Goal: Find specific page/section: Find specific page/section

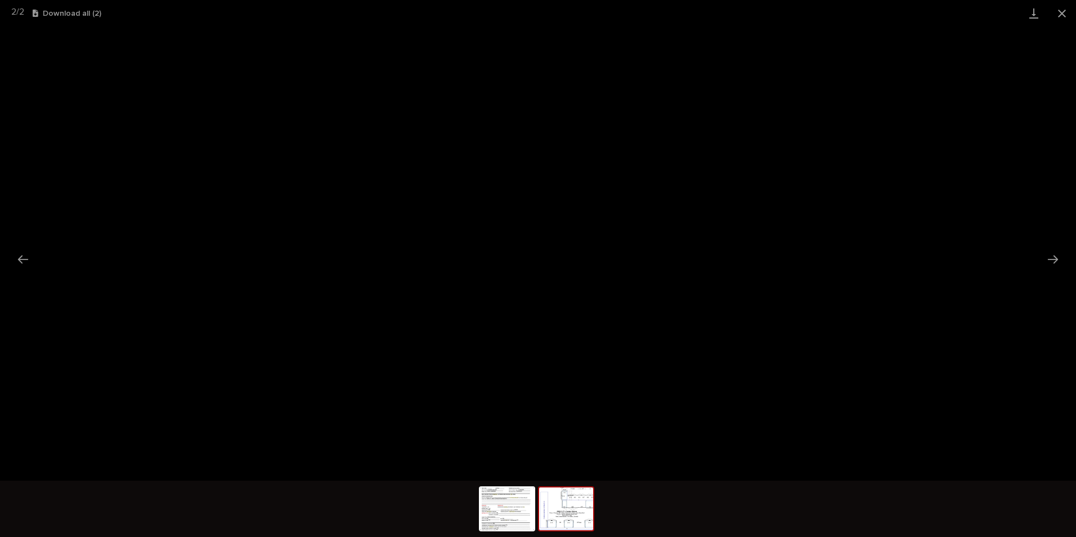
scroll to position [901, 0]
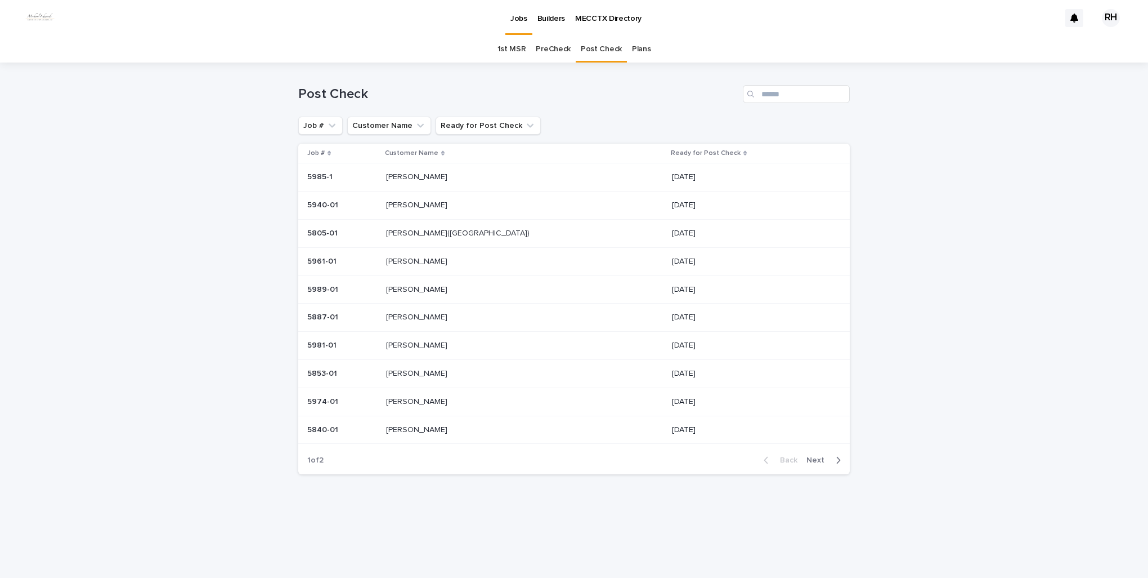
click at [434, 175] on p "Semones, Zack" at bounding box center [418, 176] width 64 height 12
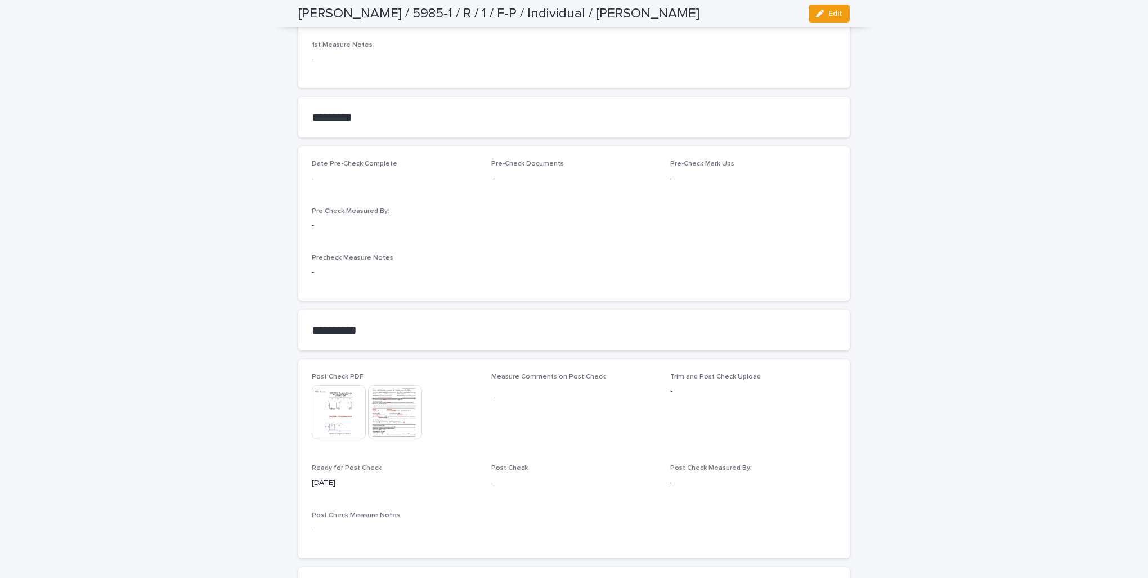
scroll to position [844, 0]
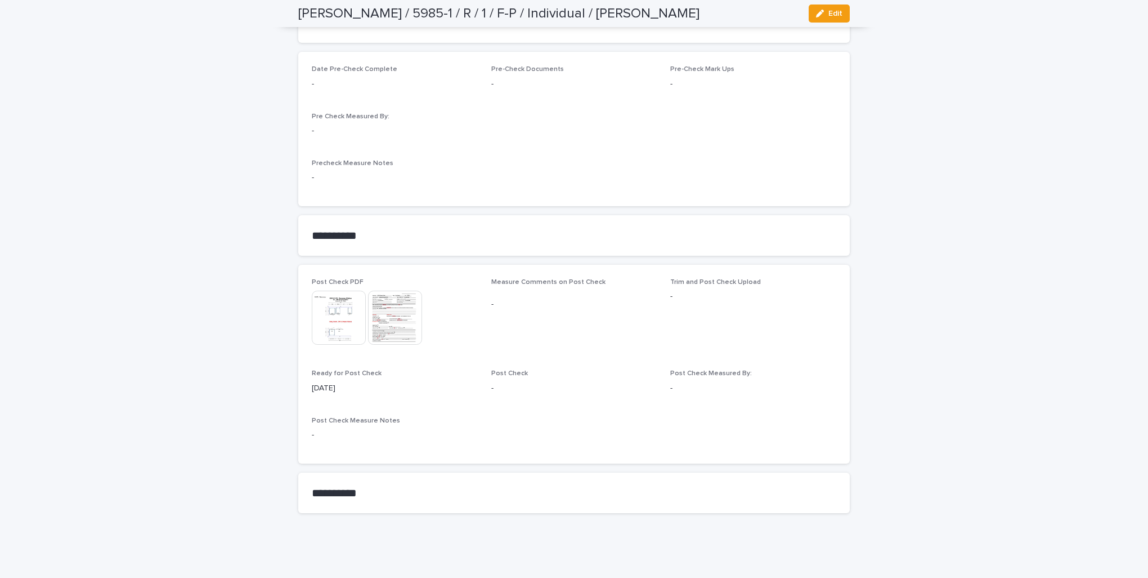
click at [337, 312] on img at bounding box center [339, 317] width 54 height 54
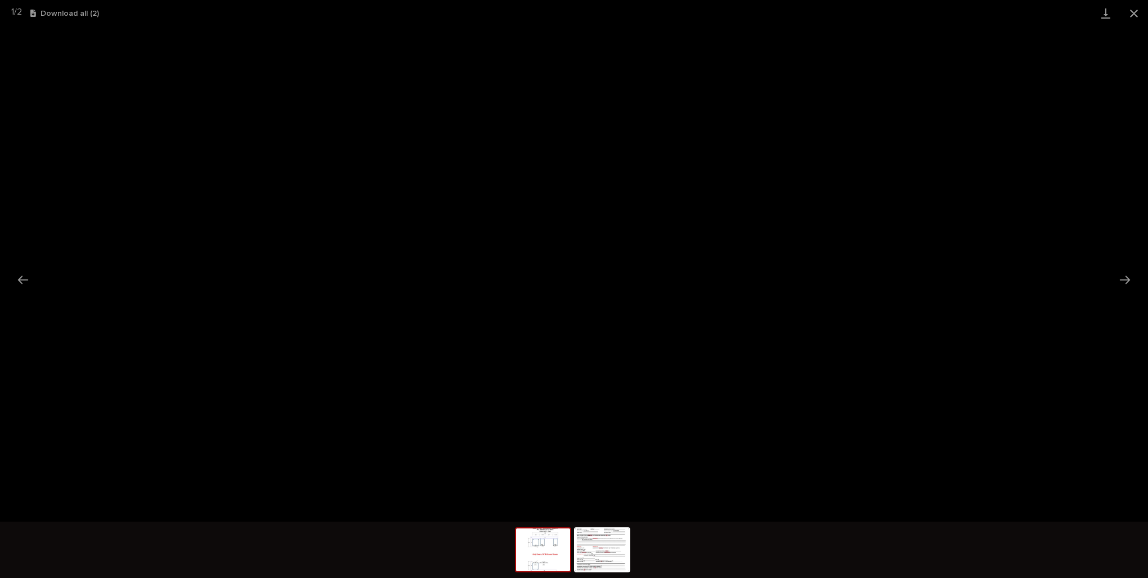
click at [1133, 12] on button "Close gallery" at bounding box center [1134, 13] width 28 height 26
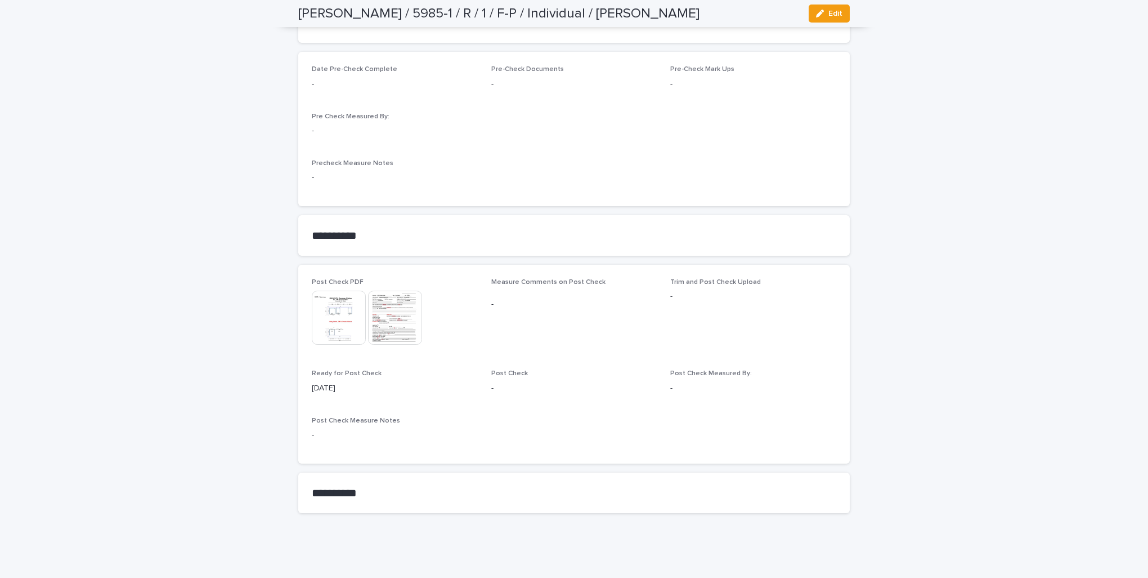
click at [383, 316] on img at bounding box center [395, 317] width 54 height 54
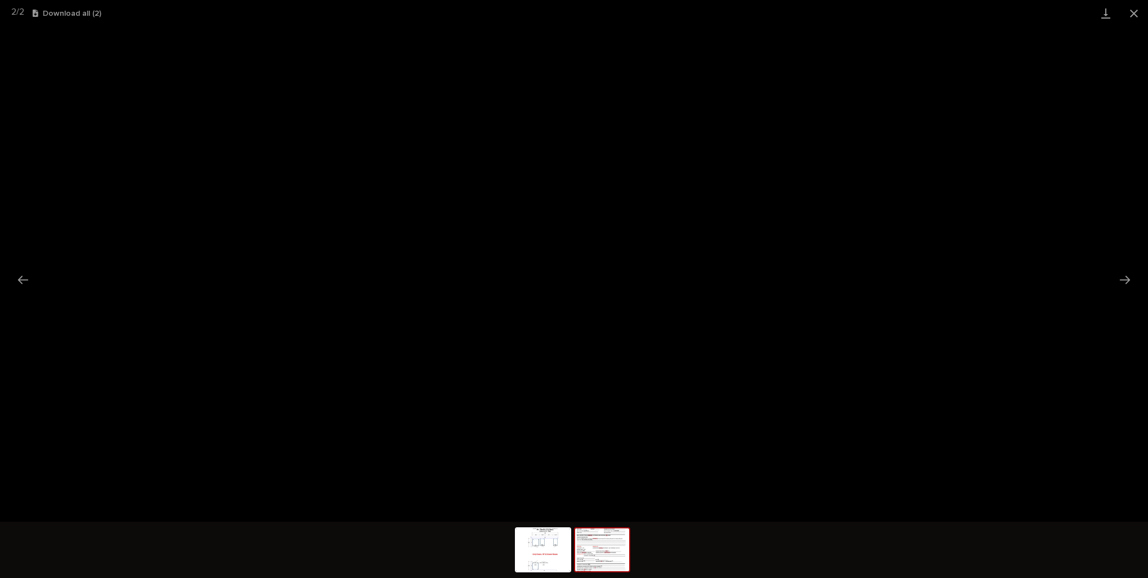
drag, startPoint x: 1132, startPoint y: 15, endPoint x: 1118, endPoint y: 23, distance: 16.6
click at [1129, 16] on button "Close gallery" at bounding box center [1134, 13] width 28 height 26
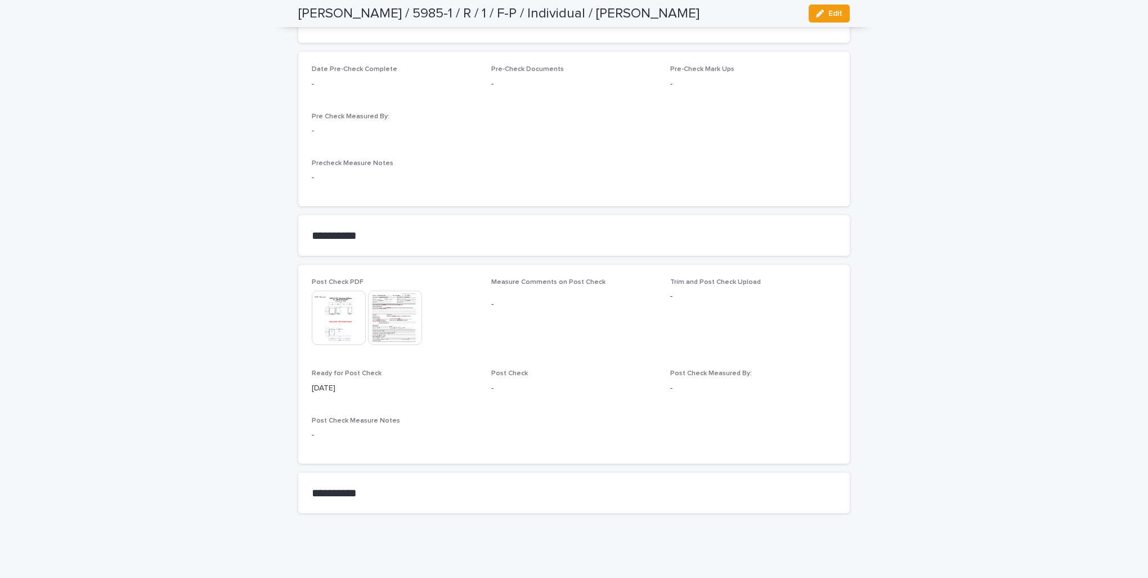
click at [342, 318] on img at bounding box center [339, 317] width 54 height 54
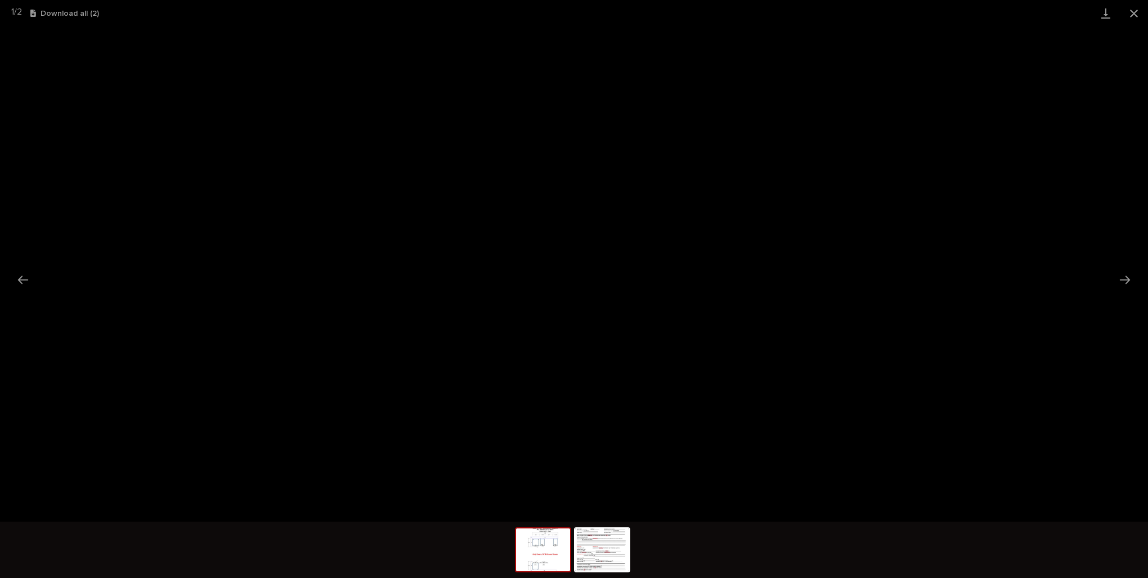
drag, startPoint x: 1137, startPoint y: 13, endPoint x: 1123, endPoint y: 24, distance: 17.7
click at [1126, 21] on button "Close gallery" at bounding box center [1134, 13] width 28 height 26
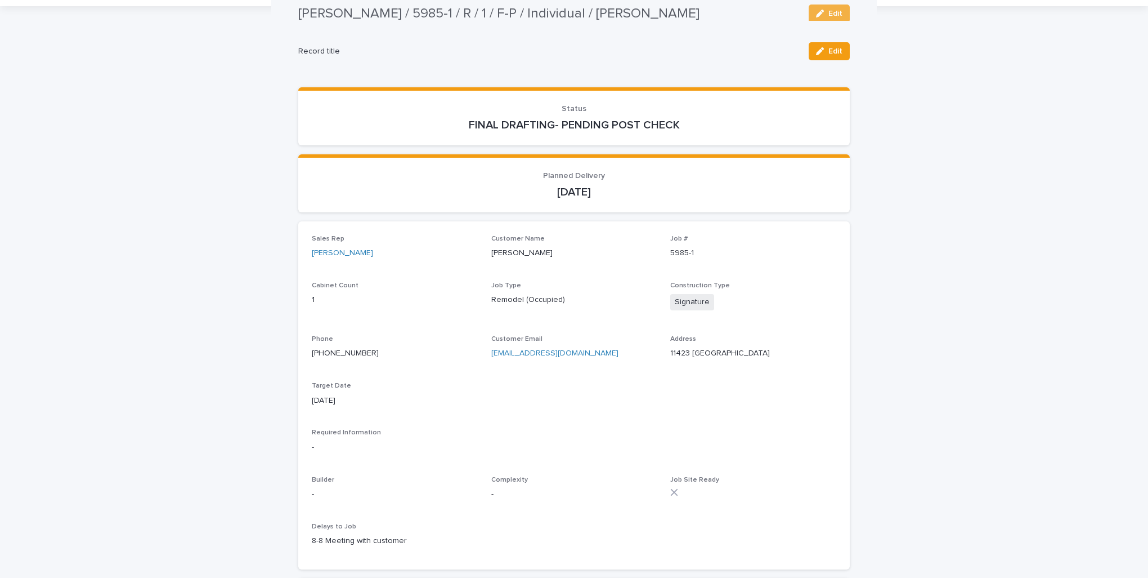
scroll to position [0, 0]
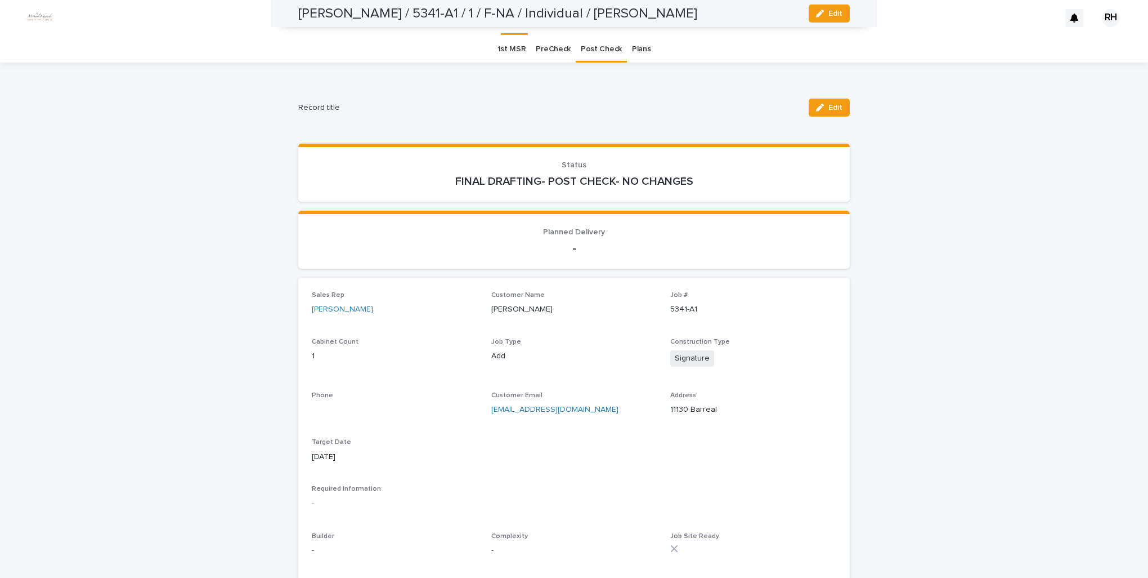
scroll to position [510, 0]
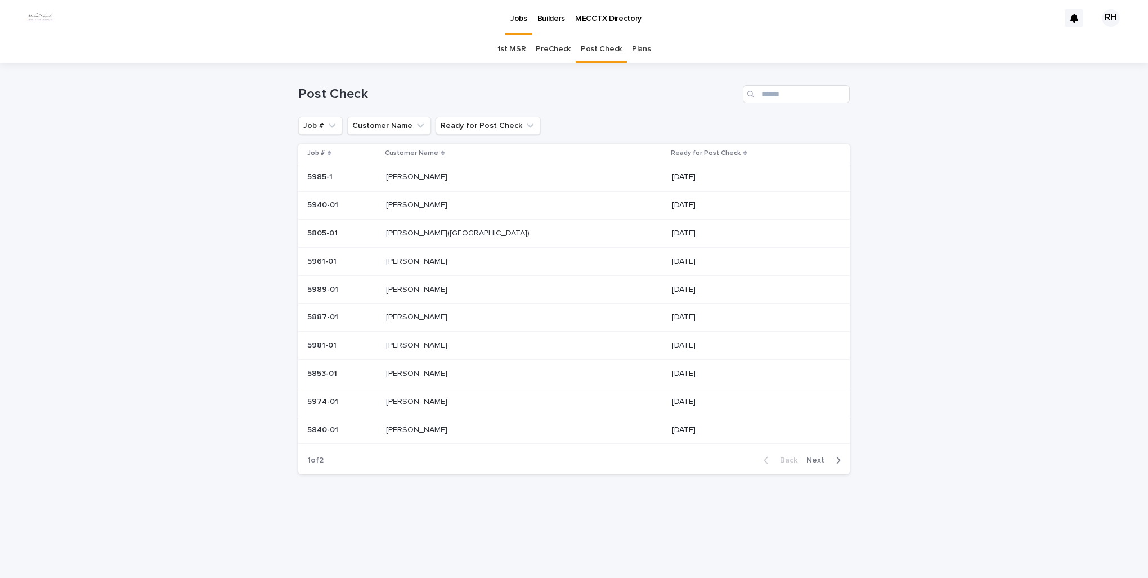
click at [423, 401] on p "[PERSON_NAME]" at bounding box center [418, 401] width 64 height 12
click at [426, 372] on p "[PERSON_NAME]" at bounding box center [418, 373] width 64 height 12
